Goal: Transaction & Acquisition: Obtain resource

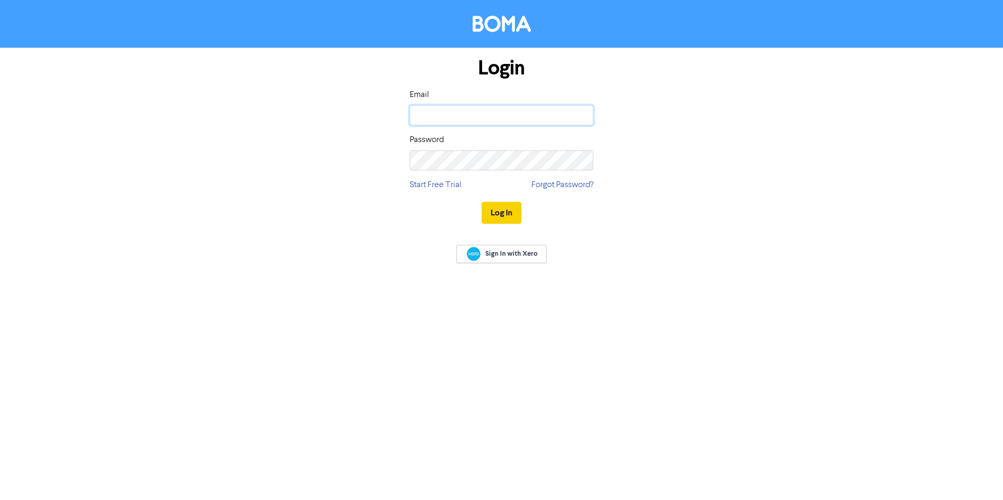
type input "jpaterson@vbw.co.nz"
click at [497, 212] on button "Log In" at bounding box center [501, 213] width 40 height 22
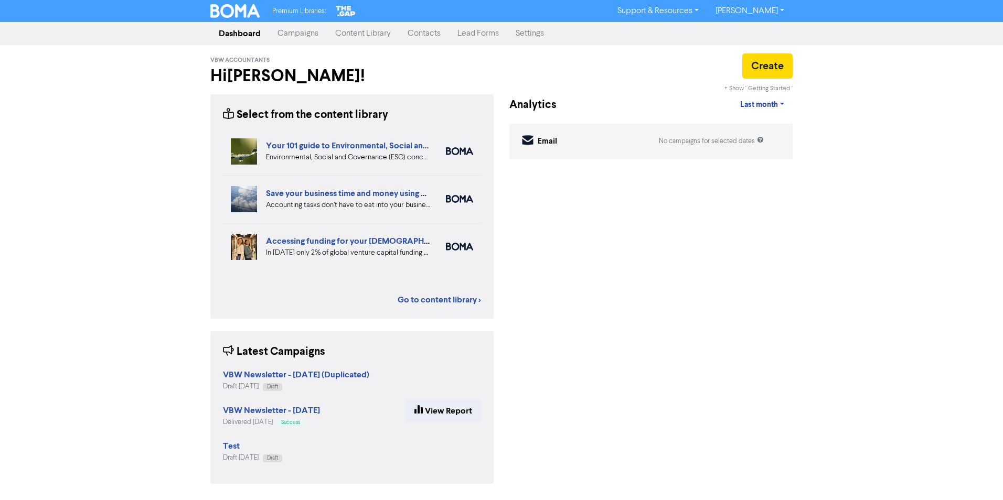
click at [131, 151] on div "Premium Libraries: Support & Resources Video Tutorials FAQ & Guides Marketing E…" at bounding box center [501, 250] width 1003 height 500
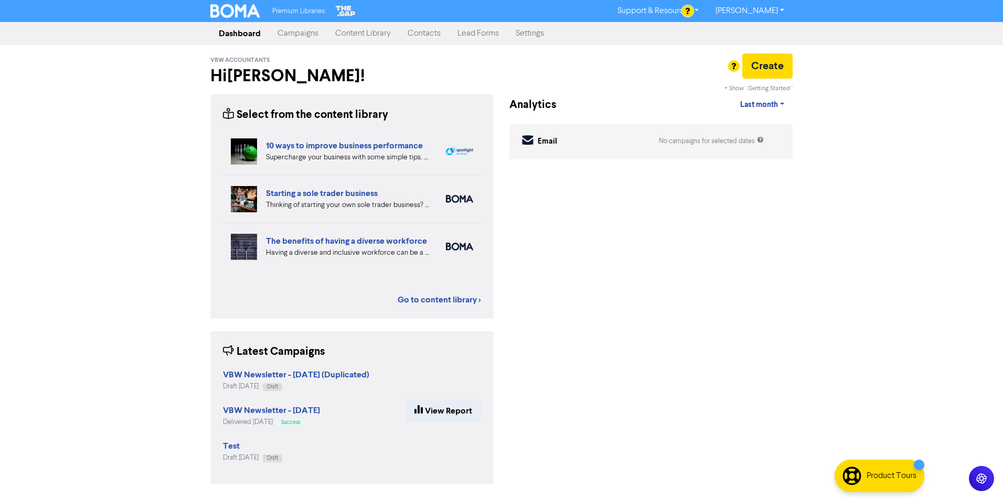
click at [110, 144] on div "Premium Libraries: Support & Resources Video Tutorials FAQ & Guides Marketing E…" at bounding box center [501, 250] width 1003 height 500
click at [349, 29] on link "Content Library" at bounding box center [363, 33] width 72 height 21
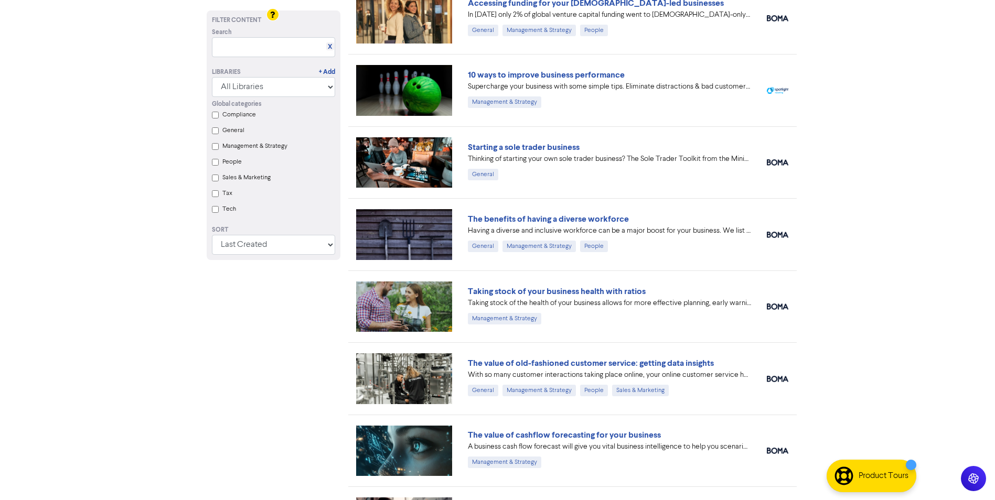
scroll to position [228, 0]
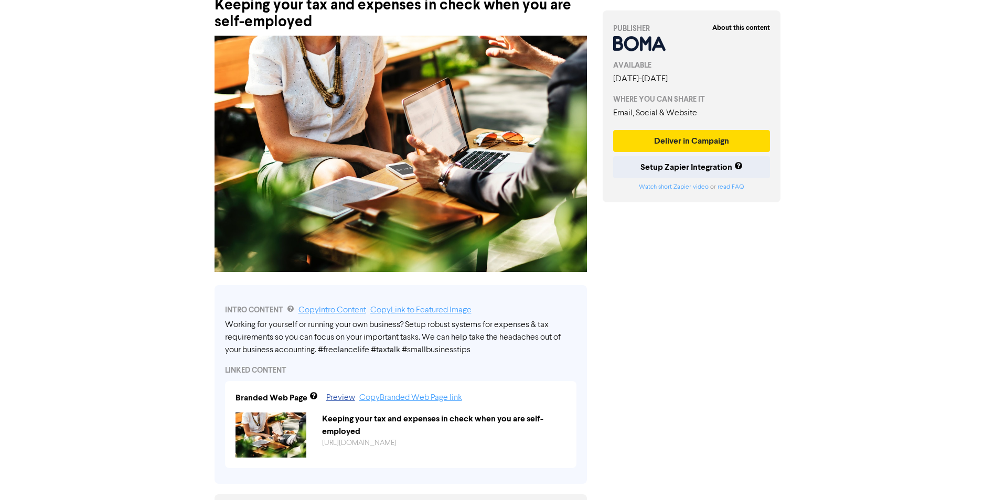
scroll to position [157, 0]
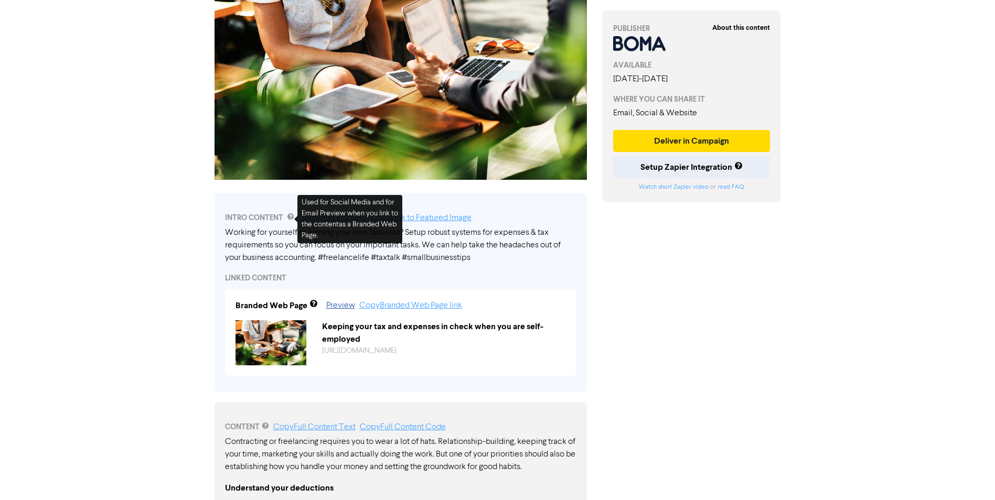
click at [665, 287] on div "About this content PUBLISHER AVAILABLE [DATE] - [DATE] WHERE YOU CAN SHARE IT E…" at bounding box center [692, 366] width 194 height 944
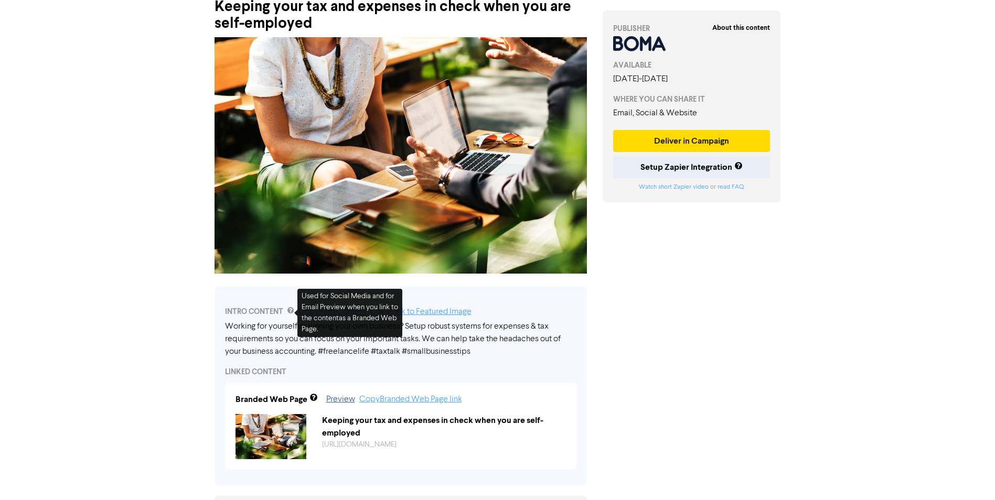
scroll to position [0, 0]
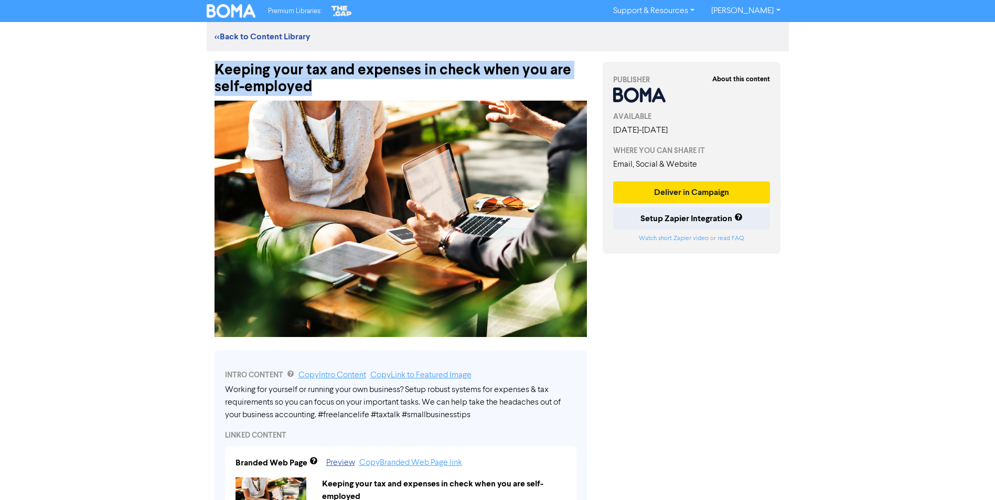
drag, startPoint x: 310, startPoint y: 85, endPoint x: 213, endPoint y: 68, distance: 98.0
click at [213, 68] on div "Keeping your tax and expenses in check when you are self-employed" at bounding box center [401, 73] width 388 height 44
copy div "Keeping your tax and expenses in check when you are self-employed"
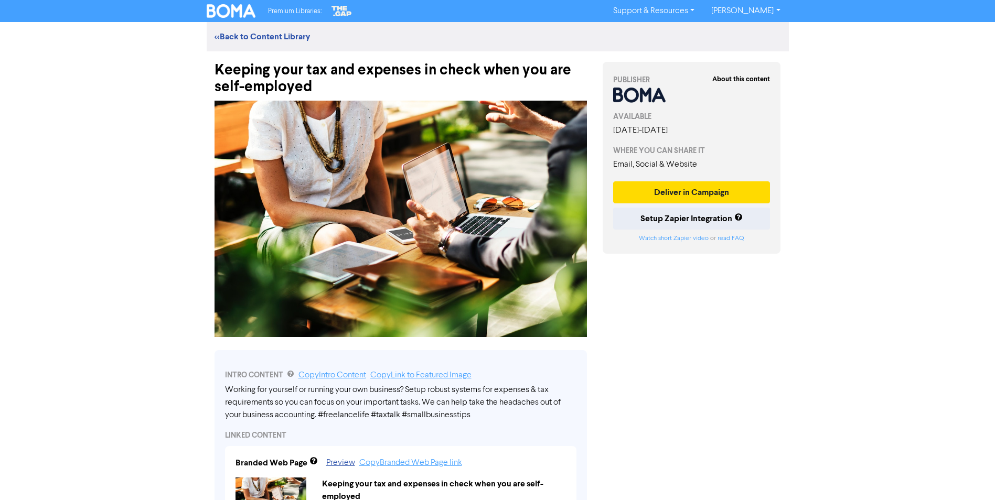
click at [154, 249] on div "Premium Libraries: Support & Resources Video Tutorials FAQ & Guides Marketing E…" at bounding box center [497, 250] width 995 height 500
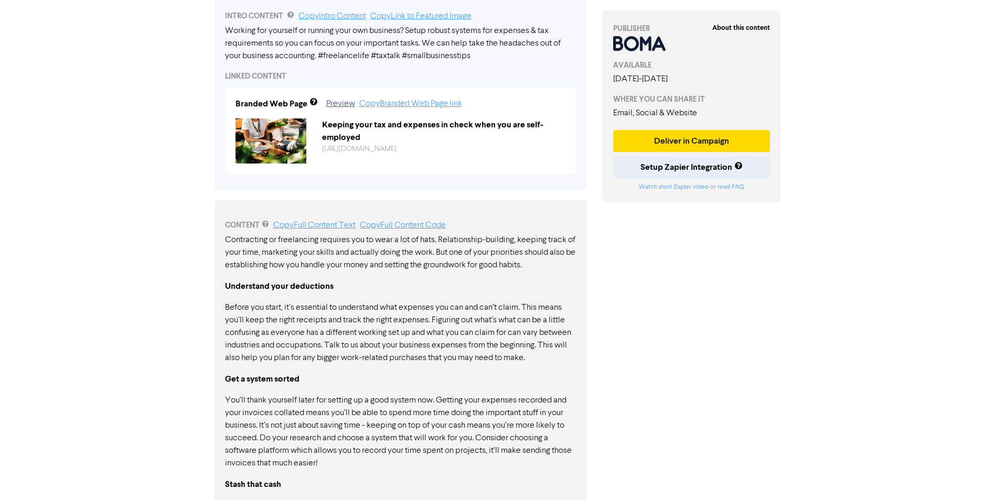
scroll to position [367, 0]
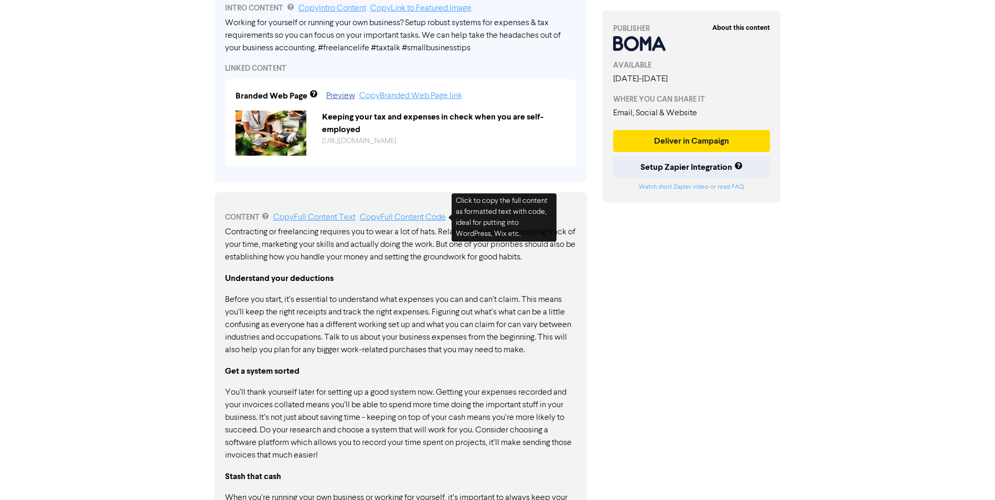
click at [412, 218] on link "Copy Full Content Code" at bounding box center [403, 217] width 86 height 8
